Goal: Task Accomplishment & Management: Complete application form

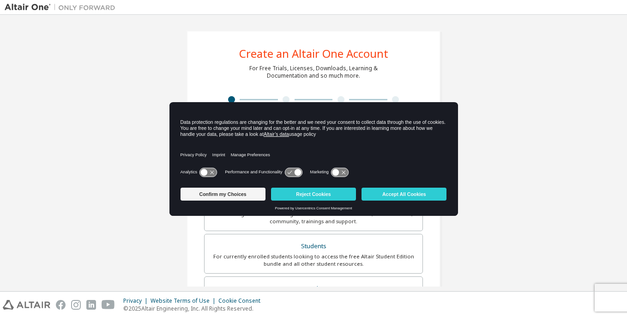
click at [295, 141] on div "Privacy Policy Imprint Manage Preferences" at bounding box center [314, 152] width 267 height 26
click at [242, 195] on button "Confirm my Choices" at bounding box center [223, 194] width 85 height 13
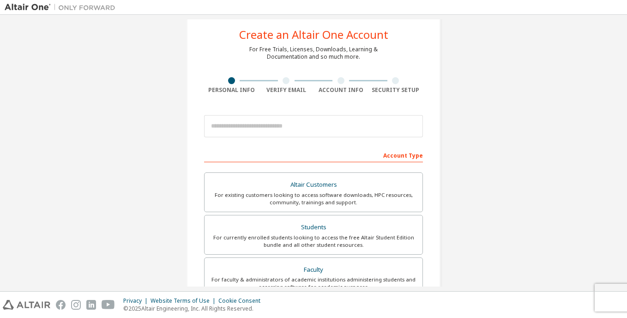
scroll to position [18, 0]
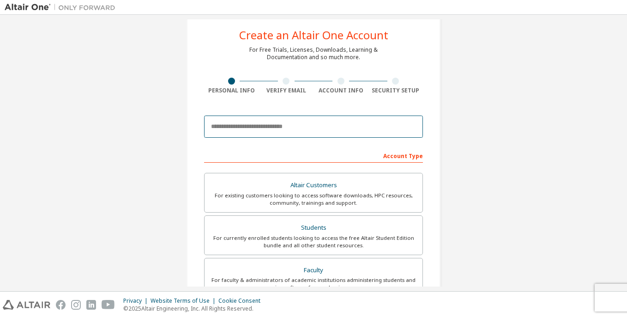
click at [324, 126] on input "email" at bounding box center [313, 126] width 219 height 22
type input "**********"
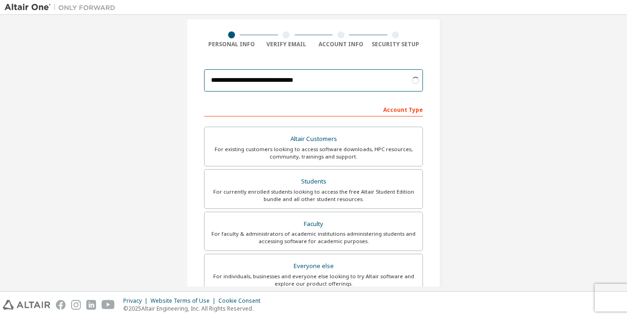
scroll to position [64, 0]
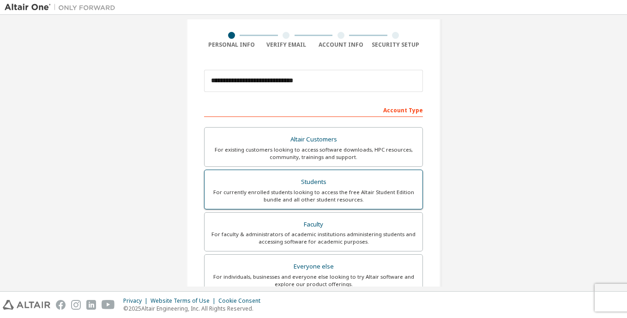
click at [309, 181] on div "Students" at bounding box center [313, 182] width 207 height 13
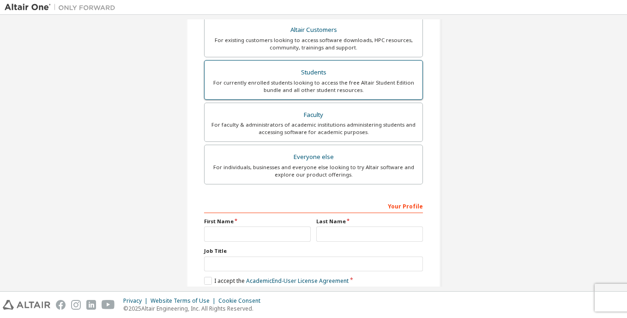
scroll to position [204, 0]
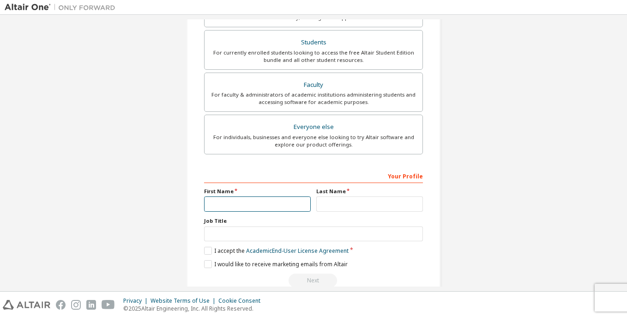
click at [277, 204] on input "text" at bounding box center [257, 203] width 107 height 15
type input "****"
click at [316, 206] on input "text" at bounding box center [369, 203] width 107 height 15
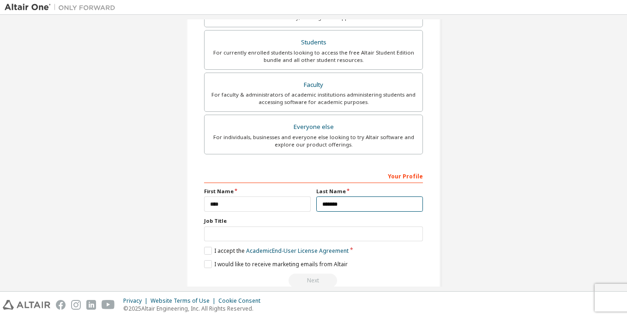
type input "*******"
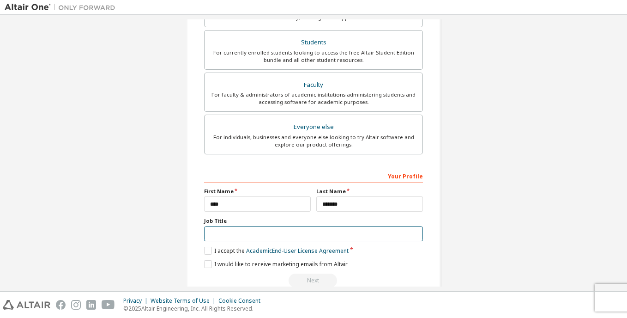
click at [299, 238] on input "text" at bounding box center [313, 233] width 219 height 15
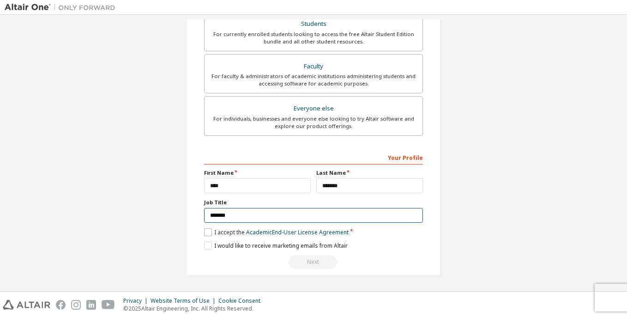
type input "*******"
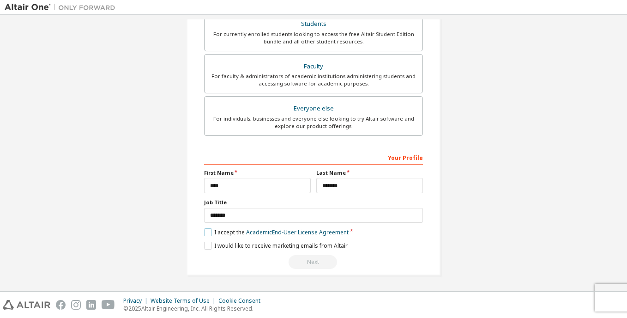
click at [206, 234] on label "I accept the Academic End-User License Agreement" at bounding box center [276, 232] width 145 height 8
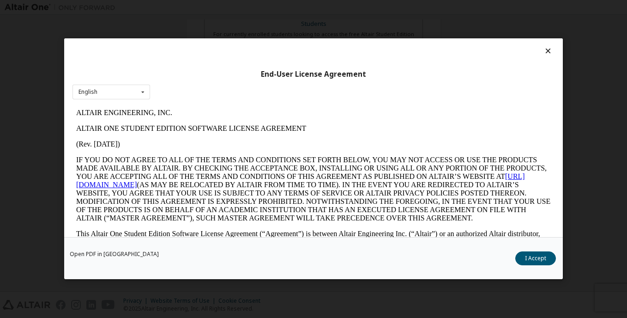
scroll to position [0, 0]
click at [527, 254] on button "I Accept" at bounding box center [535, 259] width 41 height 14
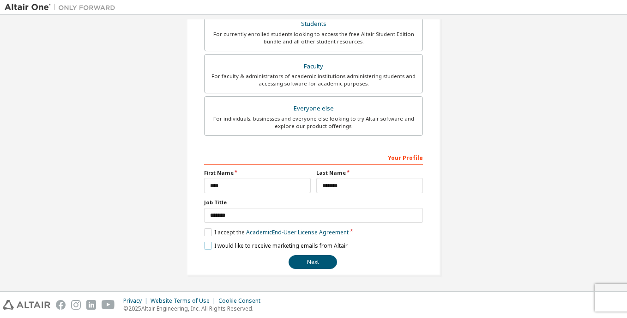
click at [205, 245] on label "I would like to receive marketing emails from Altair" at bounding box center [276, 246] width 144 height 8
click at [310, 264] on button "Next" at bounding box center [313, 262] width 48 height 14
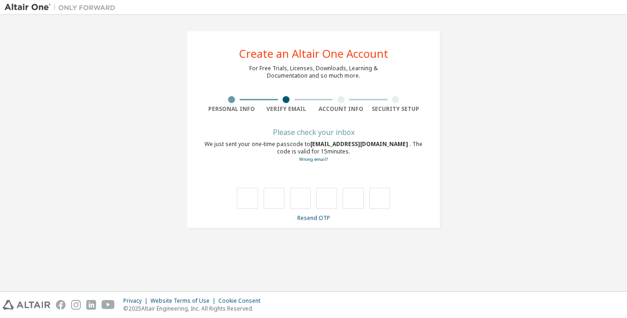
type input "*"
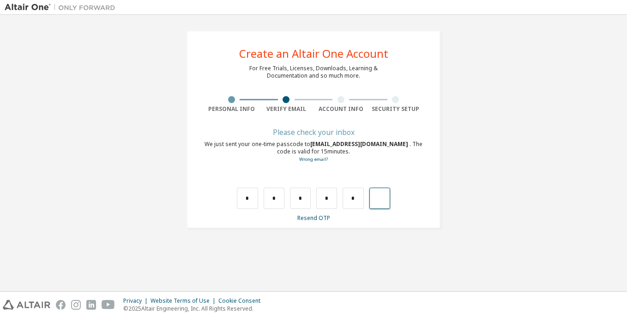
type input "*"
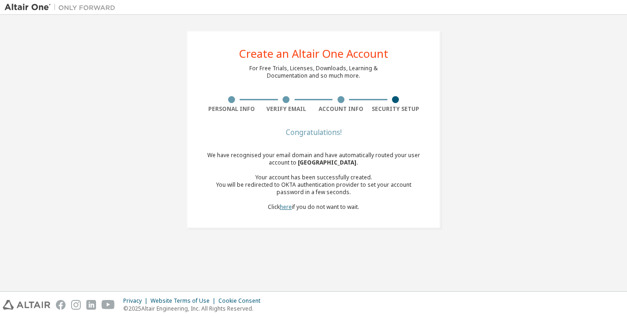
click at [289, 206] on link "here" at bounding box center [286, 207] width 12 height 8
